Goal: Book appointment/travel/reservation

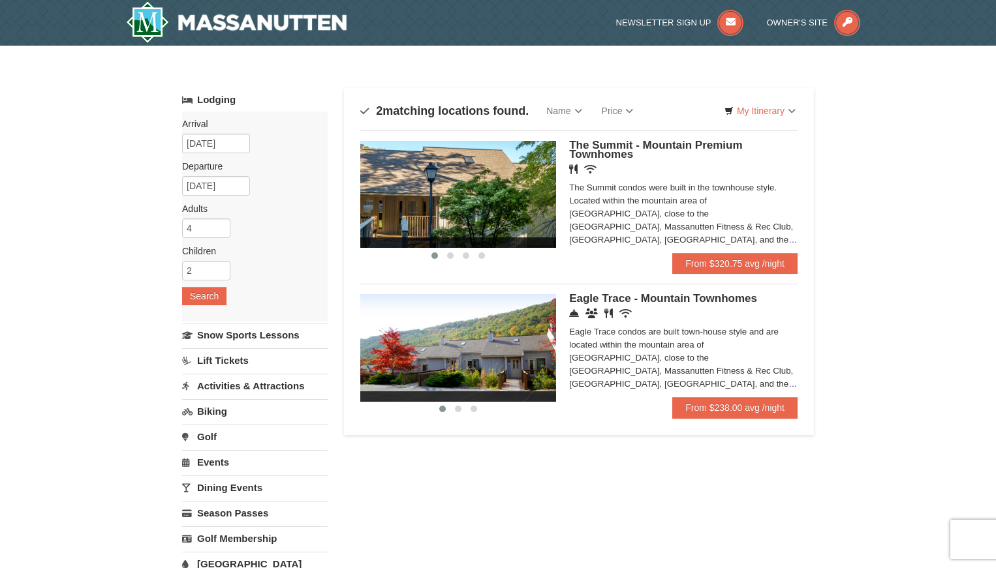
click at [456, 407] on span at bounding box center [458, 409] width 7 height 7
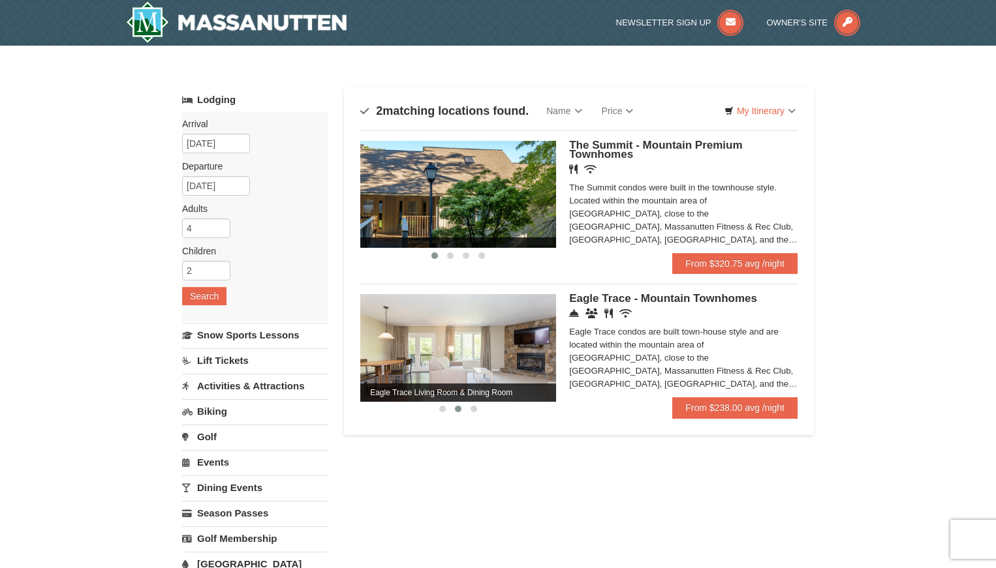
click at [472, 409] on span at bounding box center [474, 409] width 7 height 7
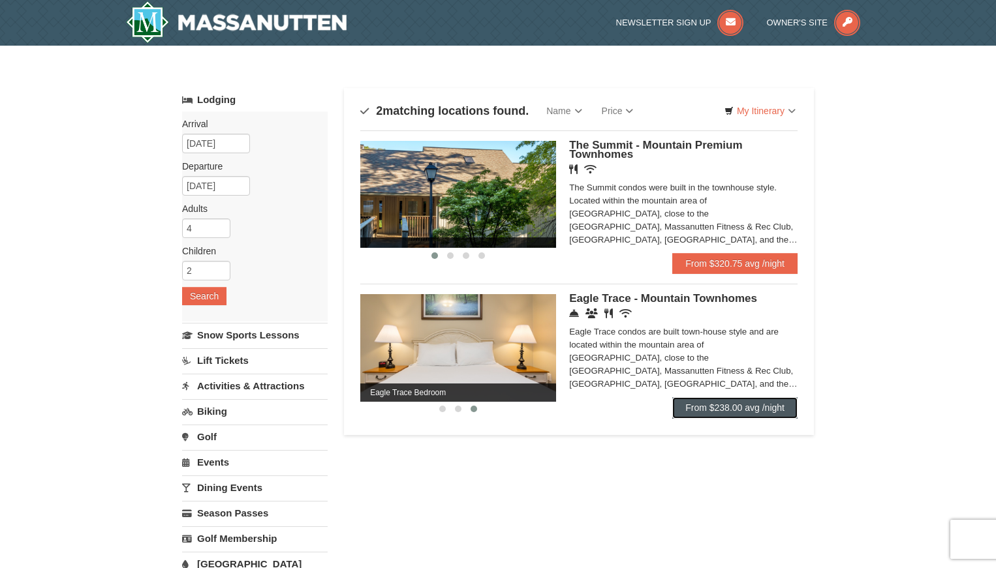
click at [702, 405] on link "From $238.00 avg /night" at bounding box center [734, 407] width 125 height 21
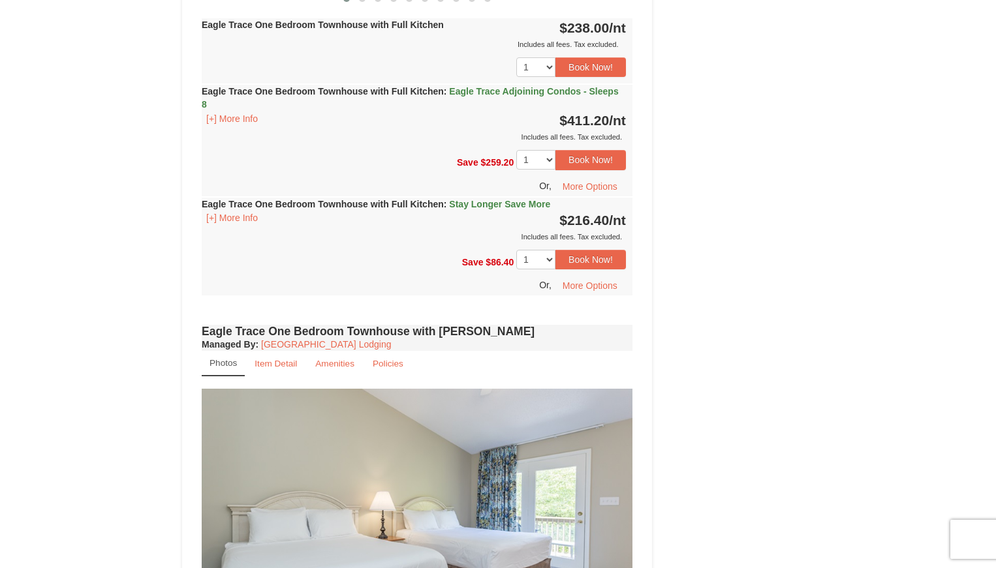
scroll to position [653, 0]
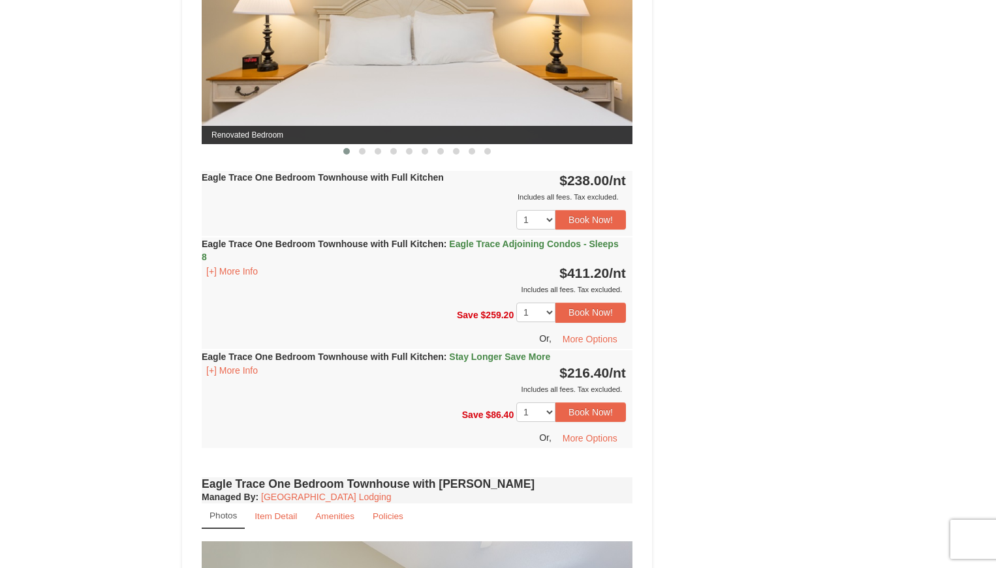
click at [482, 242] on span "Eagle Trace Adjoining Condos - Sleeps 8" at bounding box center [410, 250] width 417 height 23
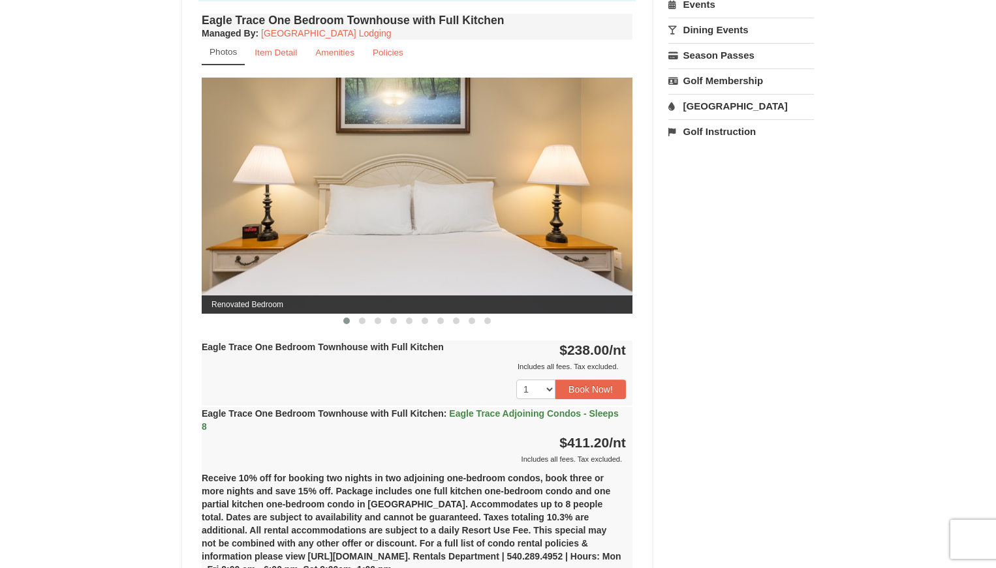
scroll to position [0, 0]
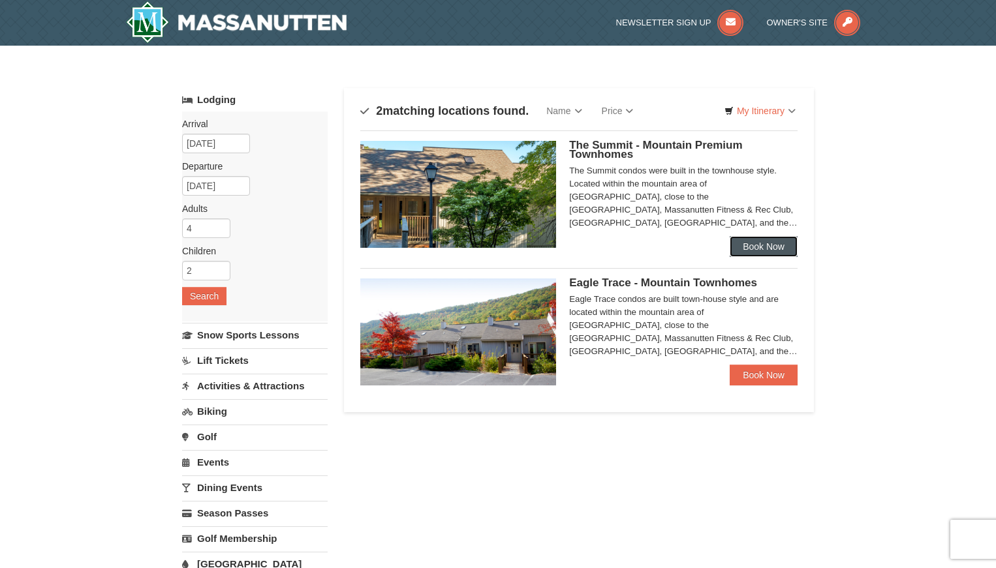
click at [772, 243] on link "Book Now" at bounding box center [764, 246] width 68 height 21
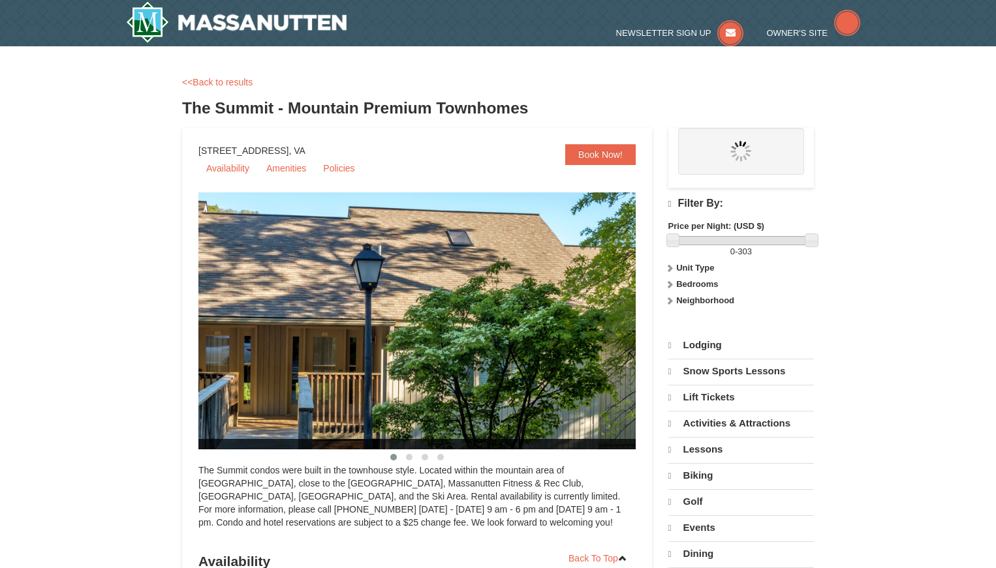
select select "10"
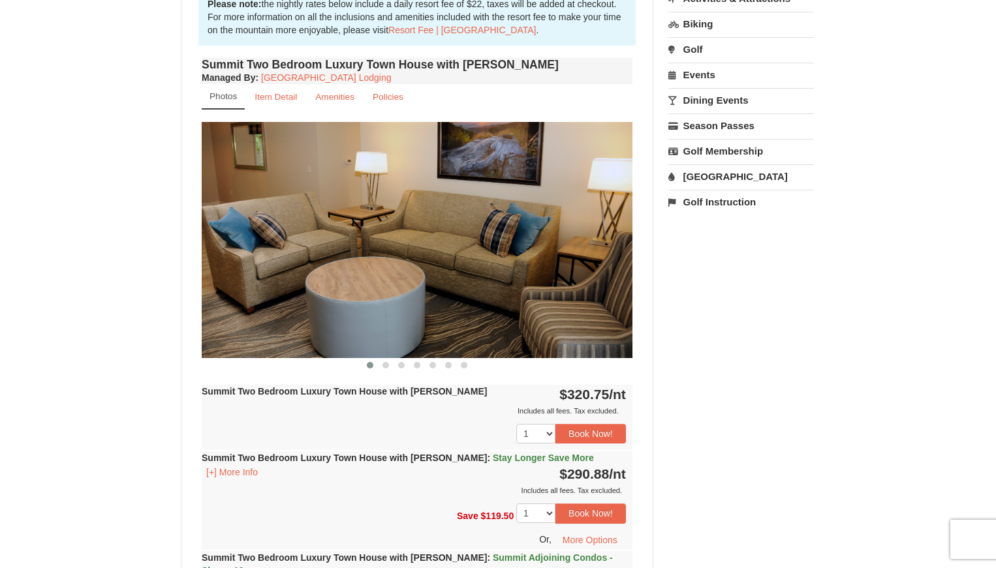
scroll to position [457, 0]
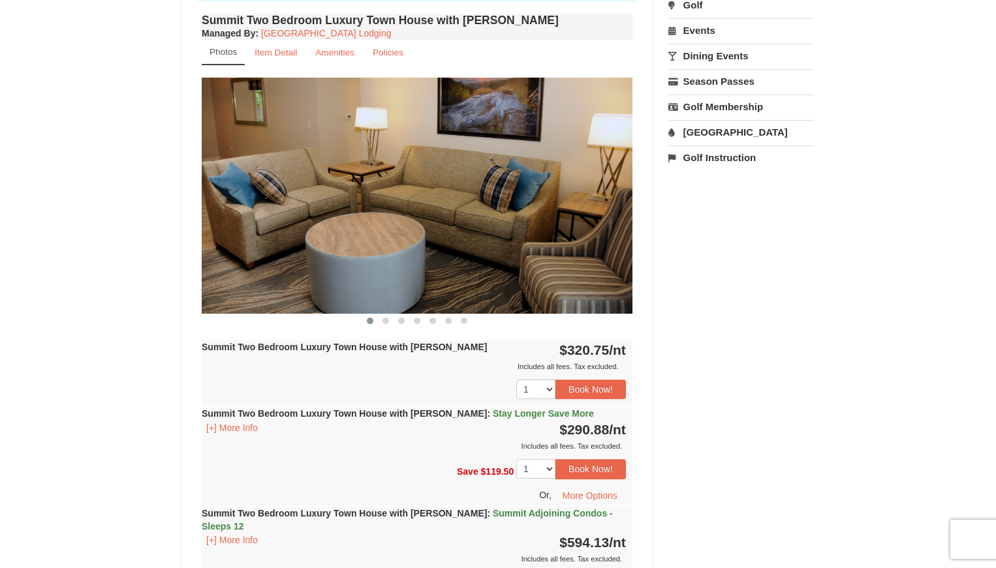
click at [491, 275] on img at bounding box center [417, 196] width 431 height 236
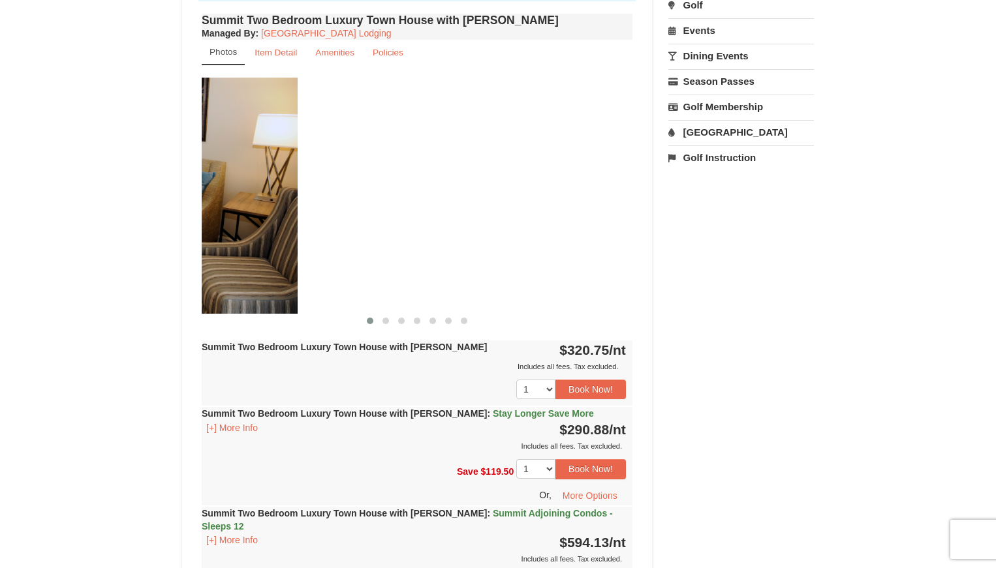
drag, startPoint x: 578, startPoint y: 230, endPoint x: 243, endPoint y: 241, distance: 335.0
click at [243, 241] on img at bounding box center [82, 196] width 431 height 236
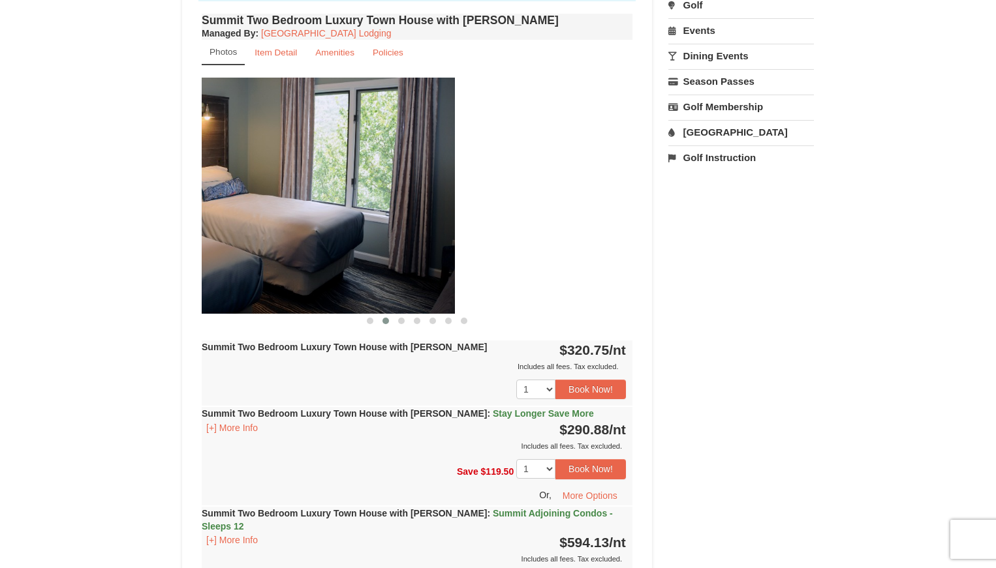
drag, startPoint x: 540, startPoint y: 264, endPoint x: 187, endPoint y: 240, distance: 353.9
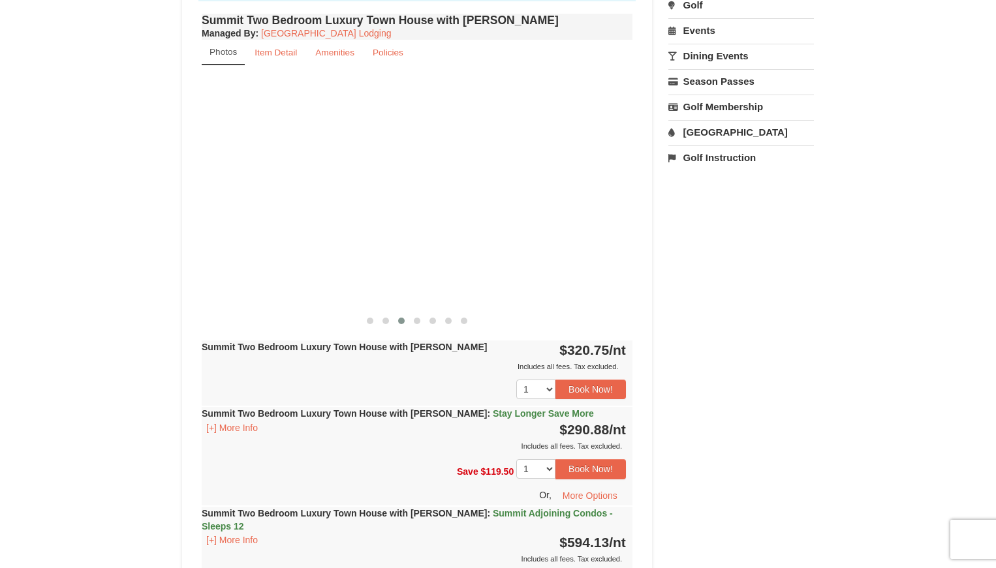
drag, startPoint x: 523, startPoint y: 278, endPoint x: 43, endPoint y: 212, distance: 484.8
click at [48, 212] on div "× <<Back to results The Summit - Mountain Premium Townhomes Book from $291! 182…" at bounding box center [498, 579] width 996 height 1981
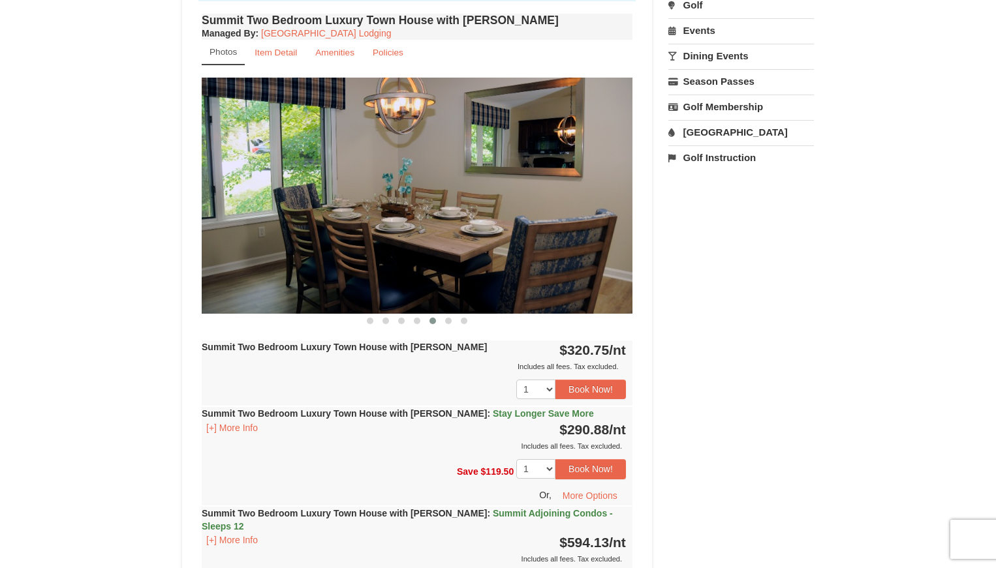
drag, startPoint x: 461, startPoint y: 243, endPoint x: 42, endPoint y: 194, distance: 421.2
click at [42, 194] on div "× <<Back to results The Summit - Mountain Premium Townhomes Book from $291! 182…" at bounding box center [498, 579] width 996 height 1981
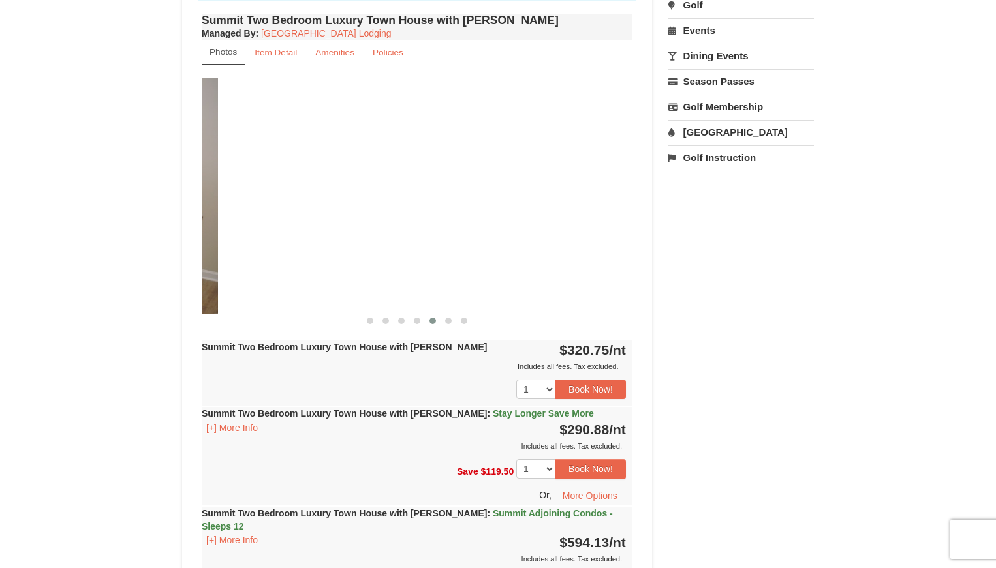
drag, startPoint x: 487, startPoint y: 233, endPoint x: 72, endPoint y: 216, distance: 414.7
click at [72, 216] on div "× <<Back to results The Summit - Mountain Premium Townhomes Book from $291! 182…" at bounding box center [498, 579] width 996 height 1981
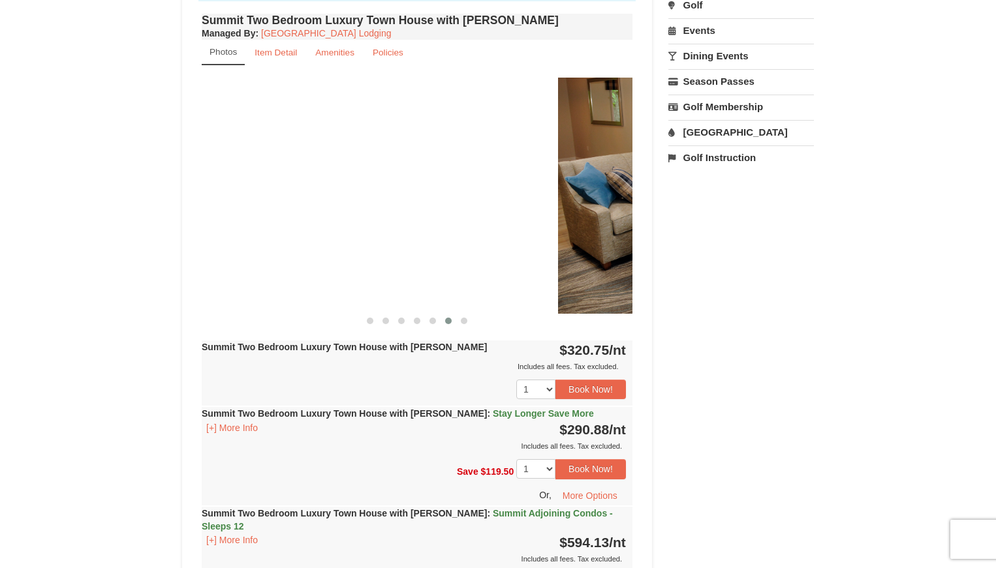
drag, startPoint x: 536, startPoint y: 247, endPoint x: 21, endPoint y: 223, distance: 515.4
click at [21, 223] on div "× <<Back to results The Summit - Mountain Premium Townhomes Book from $291! 182…" at bounding box center [498, 579] width 996 height 1981
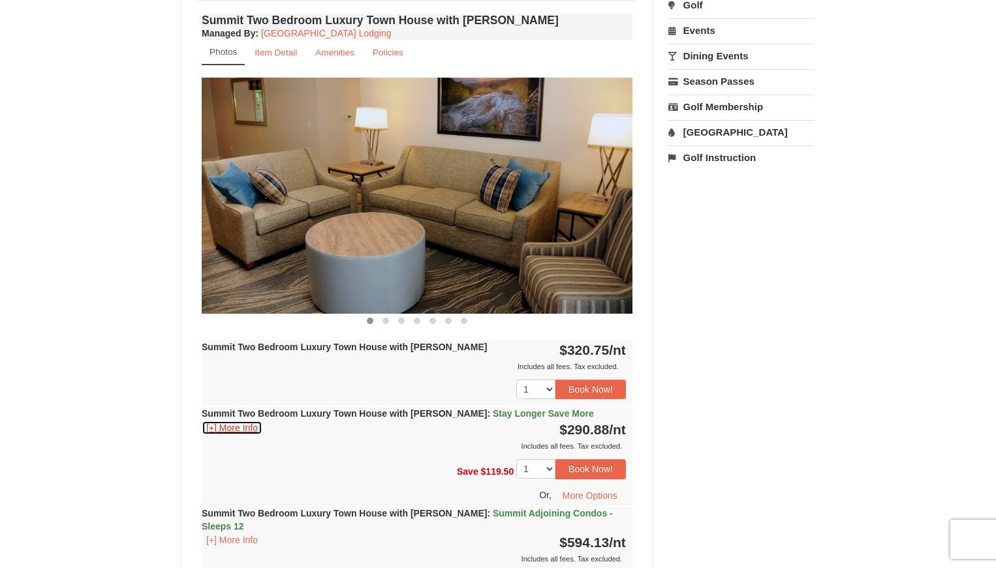
click at [223, 429] on button "[+] More Info" at bounding box center [232, 428] width 61 height 14
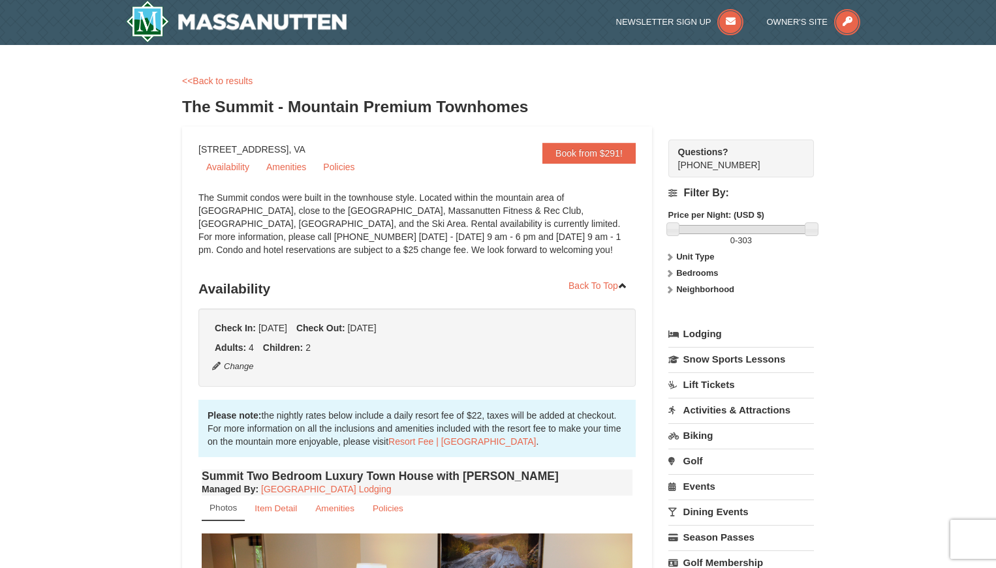
scroll to position [0, 0]
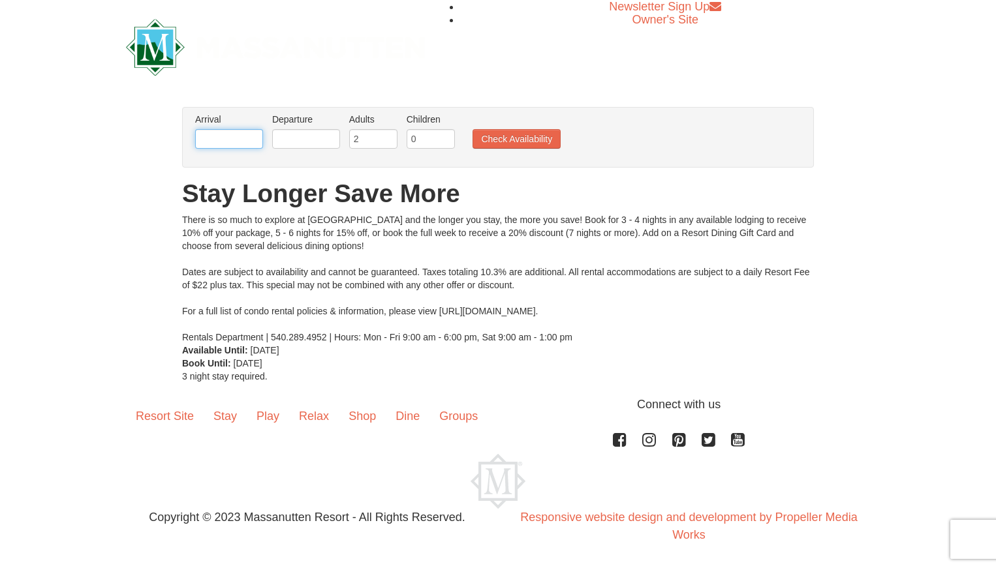
click at [256, 137] on input "text" at bounding box center [229, 139] width 68 height 20
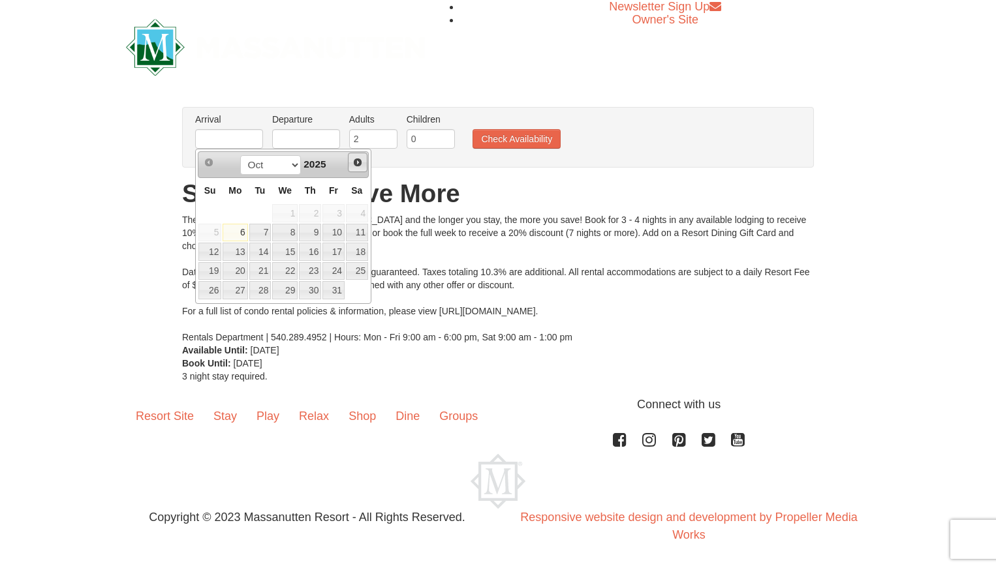
click at [358, 162] on span "Next" at bounding box center [357, 162] width 10 height 10
click at [316, 235] on link "12" at bounding box center [310, 233] width 22 height 18
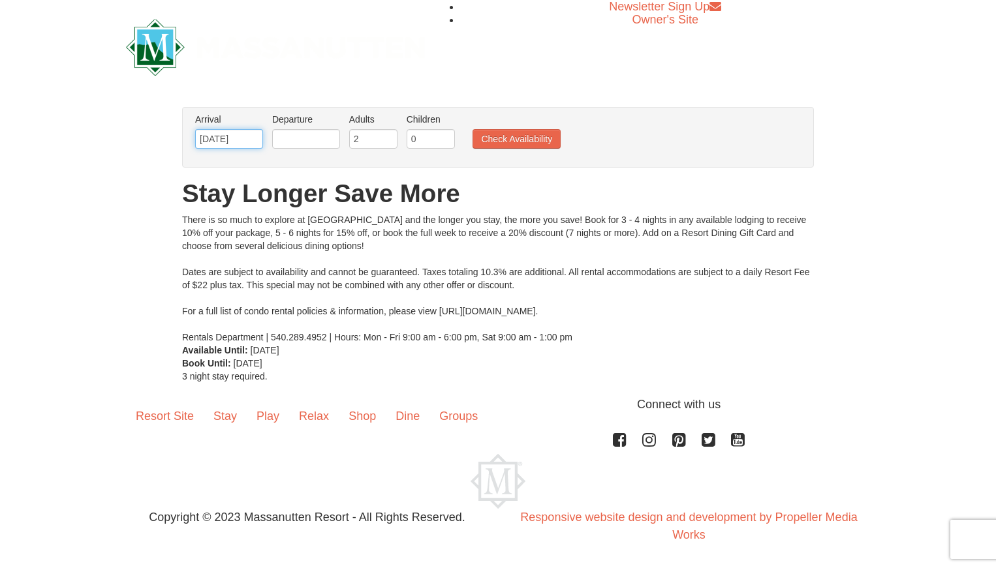
click at [250, 141] on input "02/12/2026" at bounding box center [229, 139] width 68 height 20
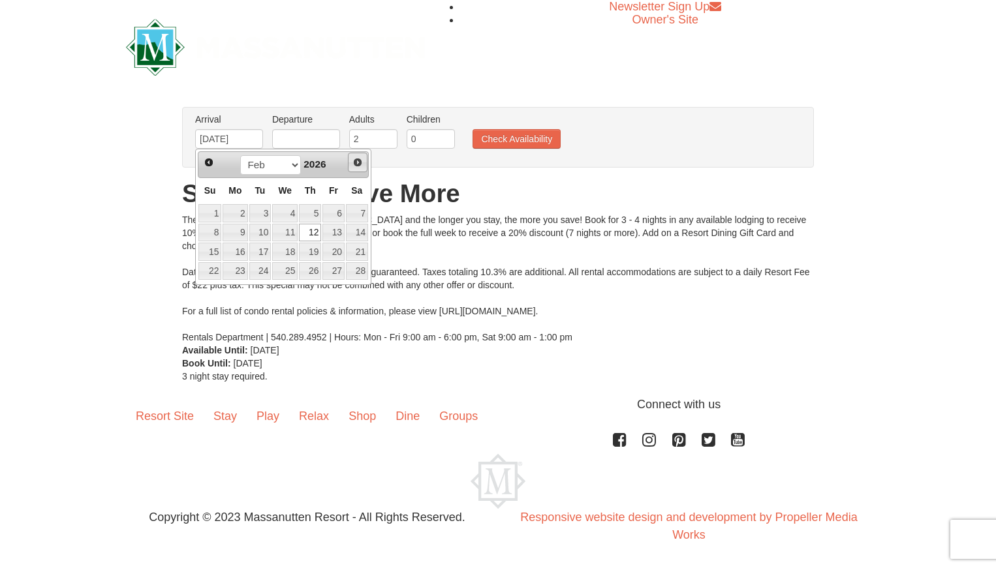
click at [360, 161] on span "Next" at bounding box center [357, 162] width 10 height 10
click at [236, 293] on link "30" at bounding box center [235, 290] width 25 height 18
type input "[DATE]"
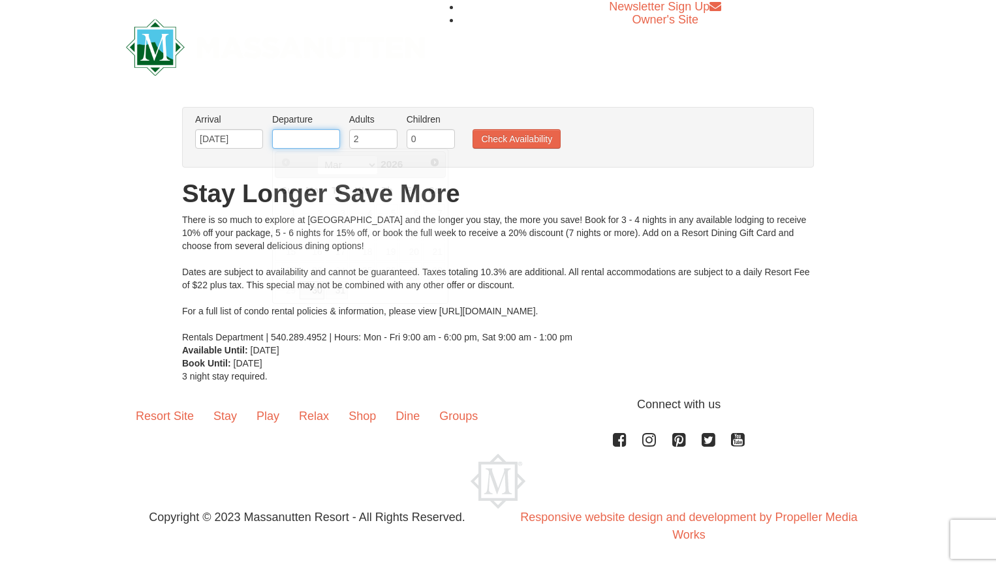
click at [319, 136] on input "text" at bounding box center [306, 139] width 68 height 20
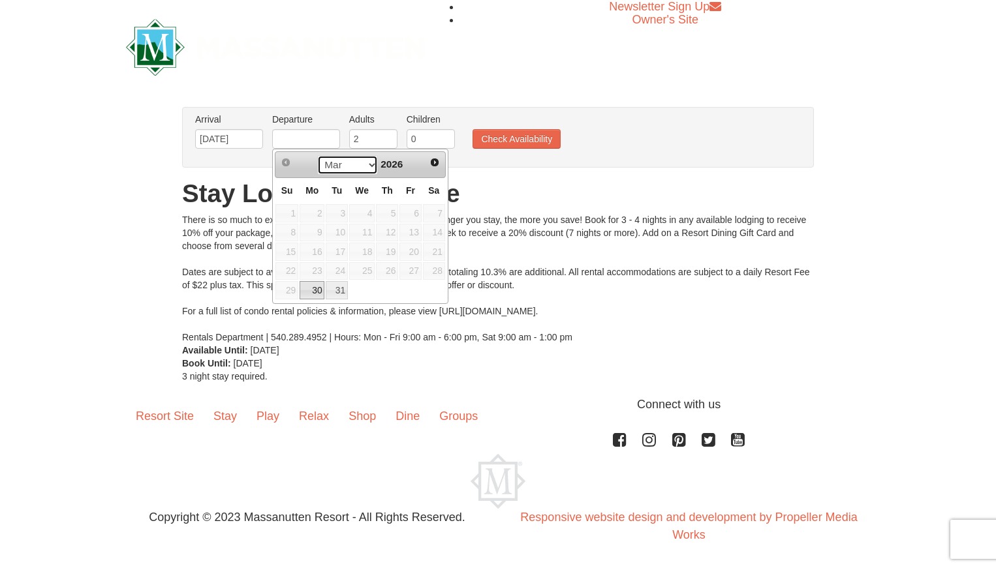
click at [367, 167] on select "Mar Apr May Jun Jul Aug Sep Oct Nov Dec" at bounding box center [347, 165] width 61 height 20
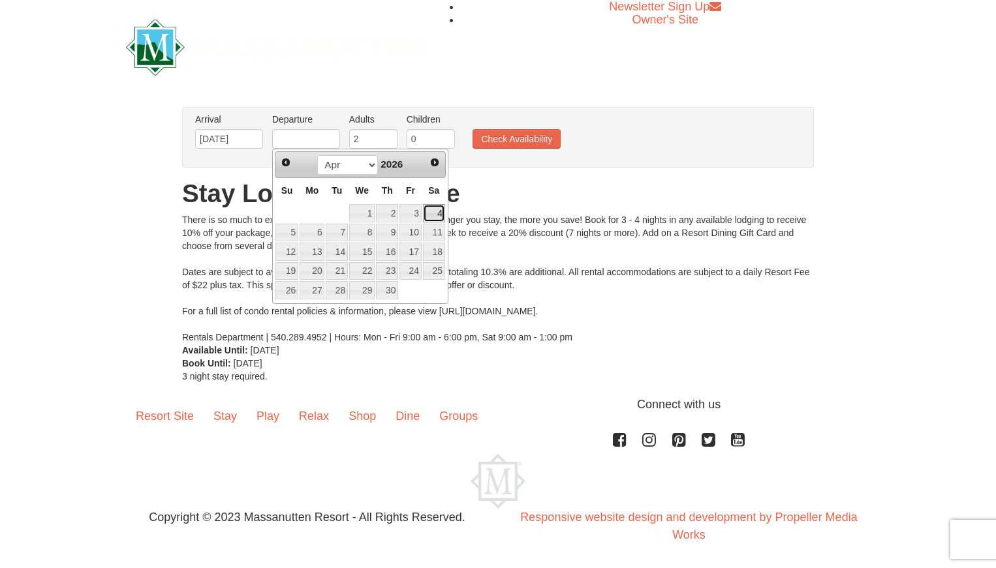
click at [435, 214] on link "4" at bounding box center [434, 213] width 22 height 18
type input "[DATE]"
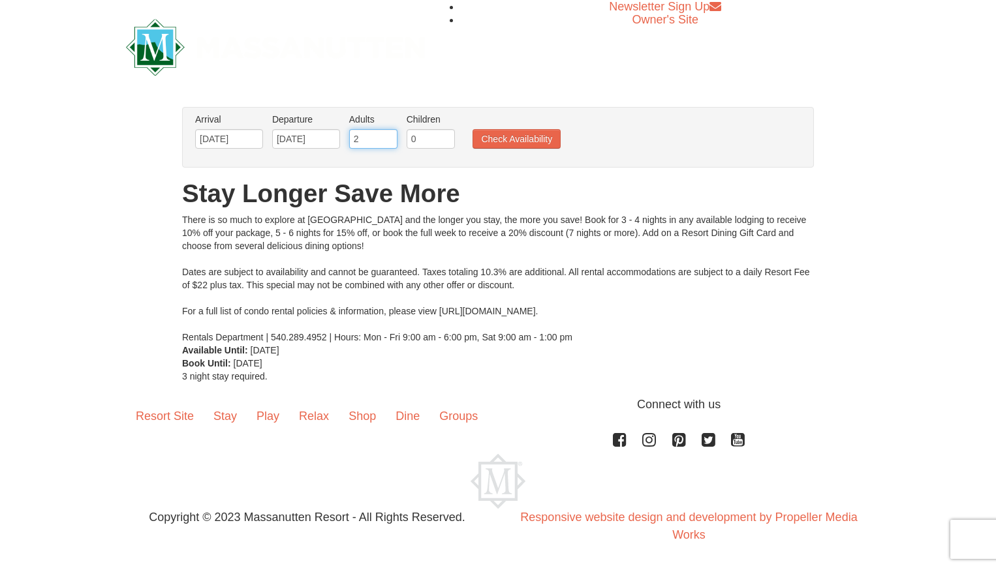
click at [367, 141] on input "2" at bounding box center [373, 139] width 48 height 20
click at [388, 134] on input "3" at bounding box center [373, 139] width 48 height 20
click at [388, 134] on input "4" at bounding box center [373, 139] width 48 height 20
click at [388, 134] on input "5" at bounding box center [373, 139] width 48 height 20
type input "4"
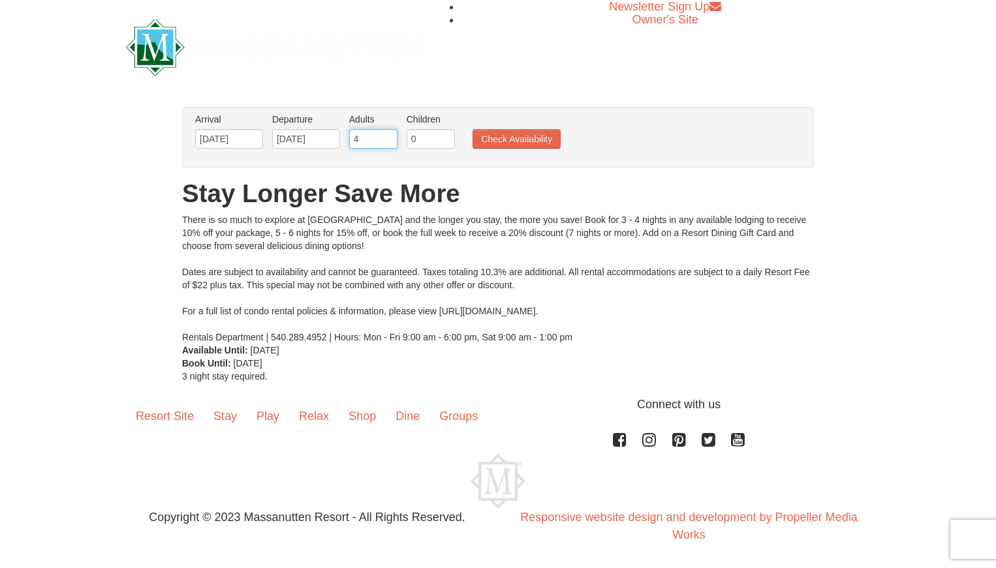
click at [387, 144] on input "4" at bounding box center [373, 139] width 48 height 20
click at [418, 142] on input "0" at bounding box center [431, 139] width 48 height 20
click at [446, 135] on input "1" at bounding box center [431, 139] width 48 height 20
type input "2"
click at [446, 135] on input "2" at bounding box center [431, 139] width 48 height 20
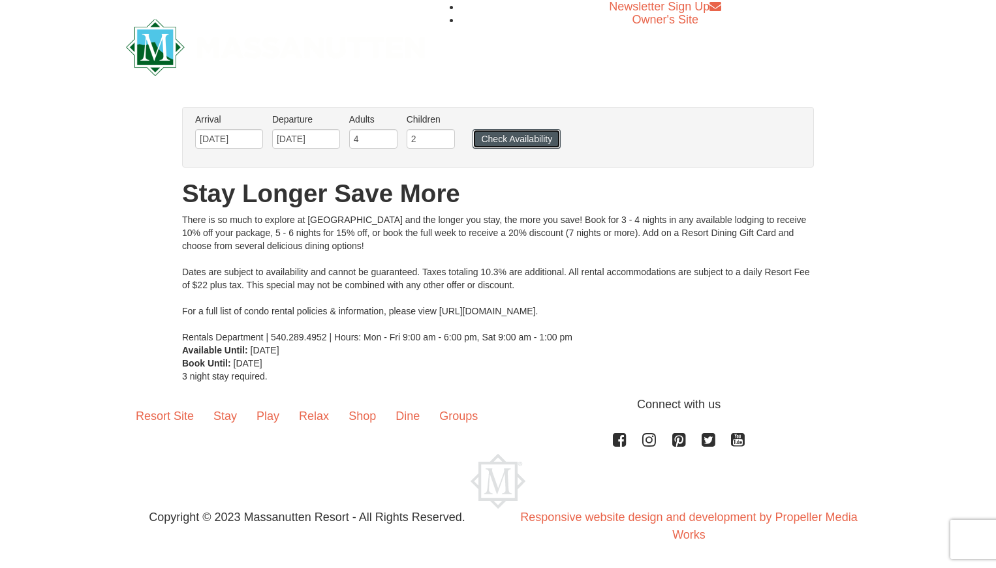
click at [497, 139] on button "Check Availability" at bounding box center [516, 139] width 88 height 20
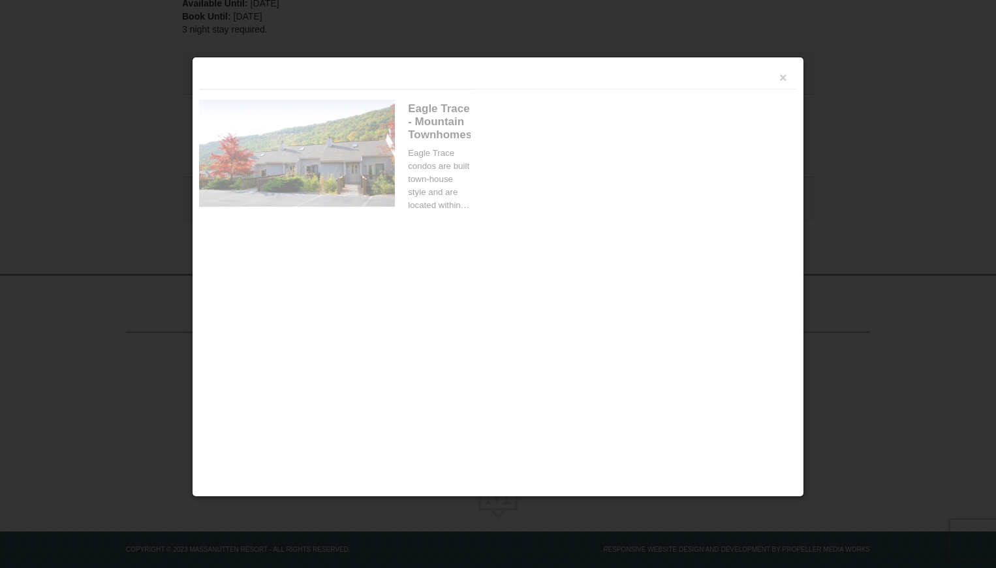
scroll to position [341, 0]
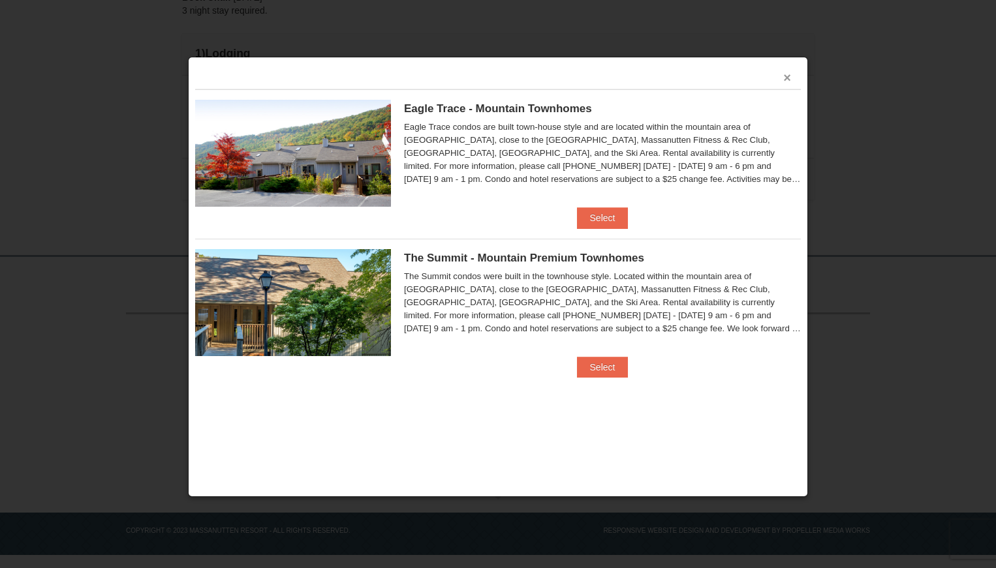
click at [790, 73] on button "×" at bounding box center [787, 77] width 8 height 13
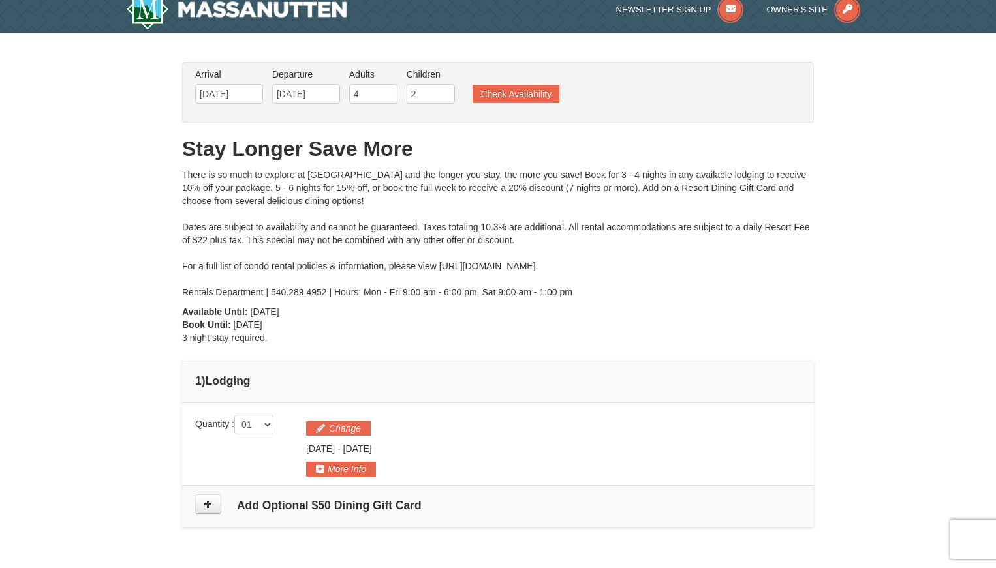
scroll to position [0, 0]
